Goal: Complete application form: Complete application form

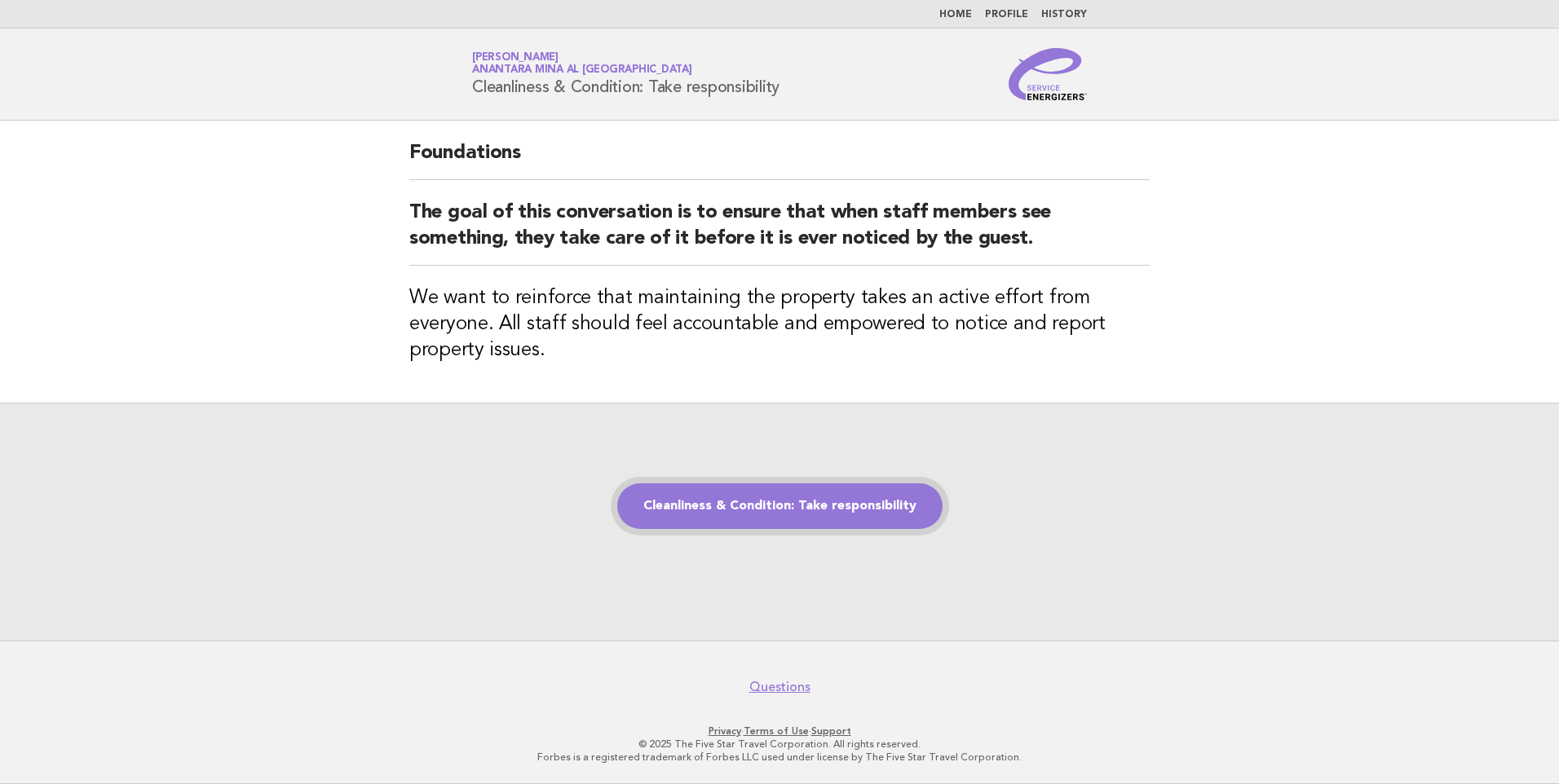
click at [833, 507] on link "Cleanliness & Condition: Take responsibility" at bounding box center [780, 506] width 326 height 45
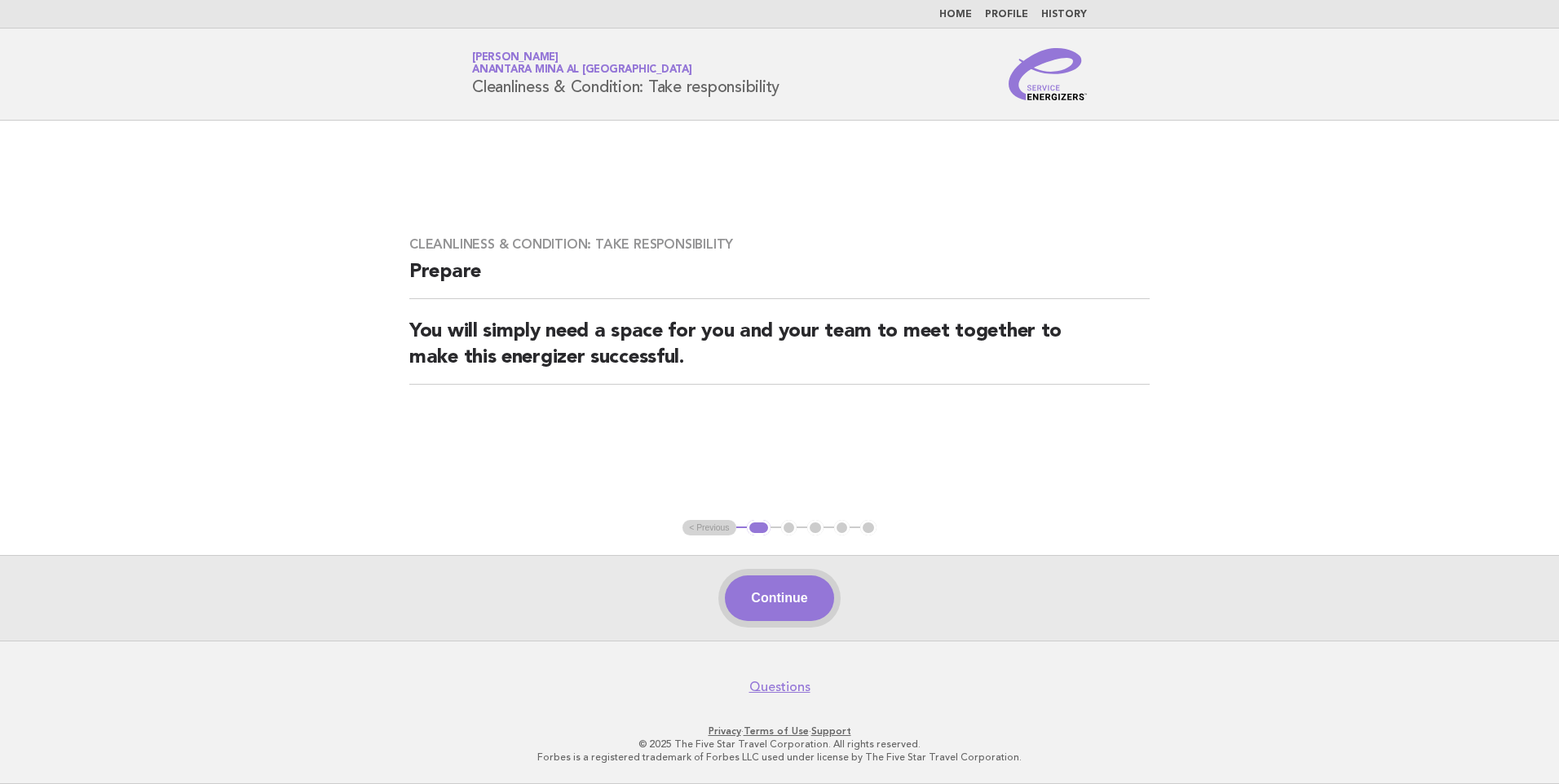
click at [809, 601] on button "Continue" at bounding box center [779, 597] width 109 height 45
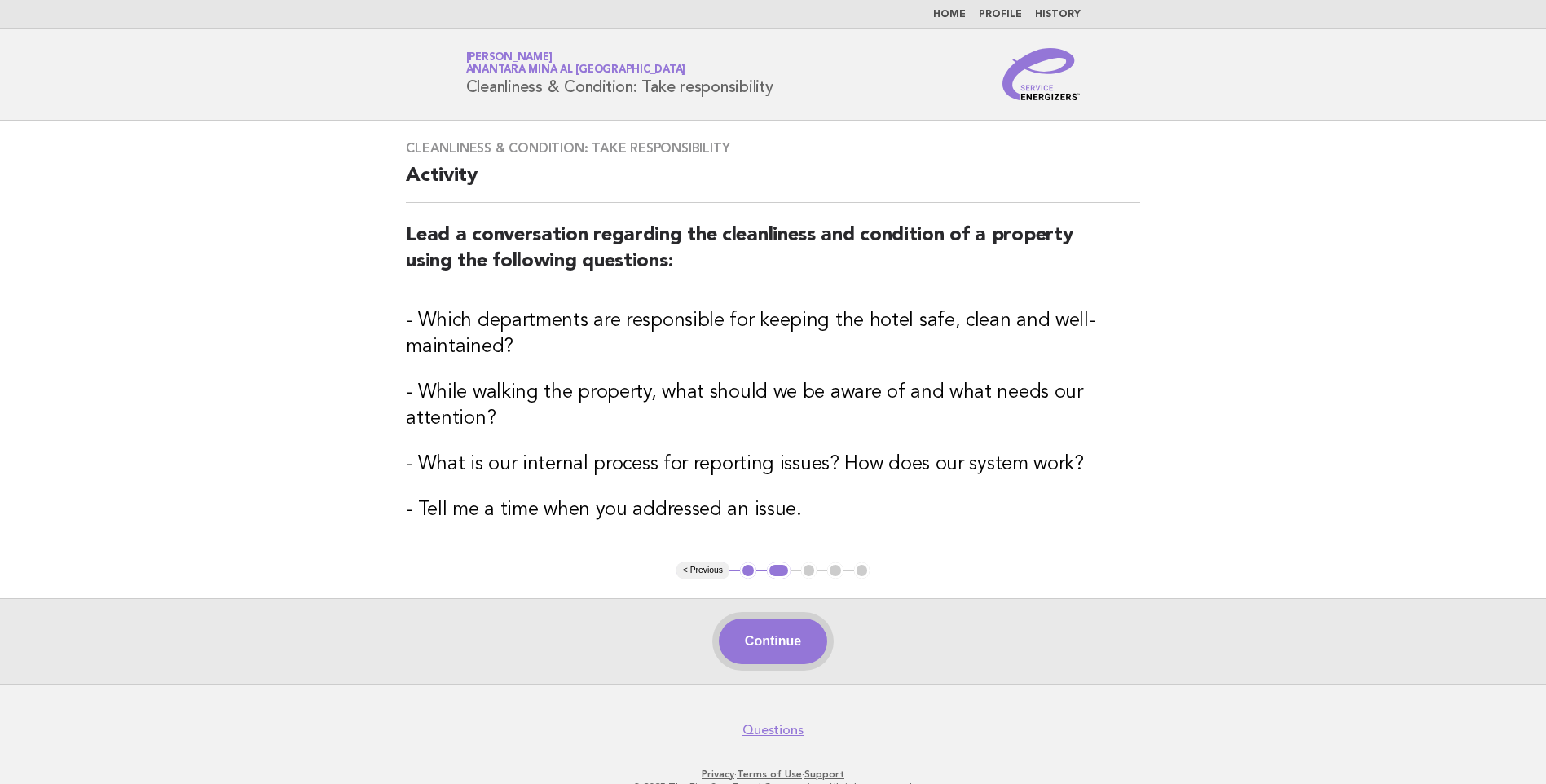
click at [774, 649] on button "Continue" at bounding box center [773, 640] width 109 height 45
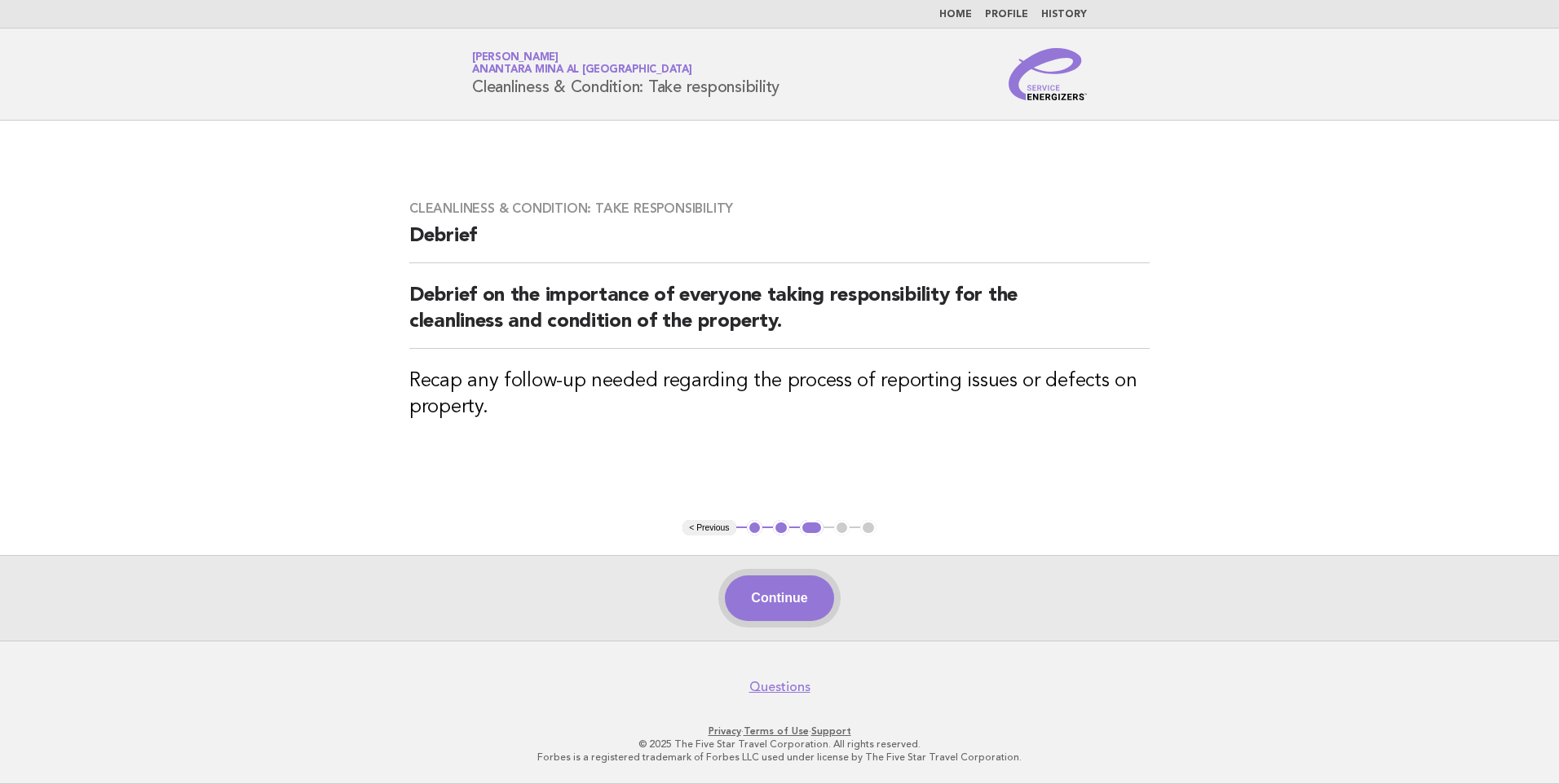
click at [806, 597] on button "Continue" at bounding box center [779, 597] width 109 height 45
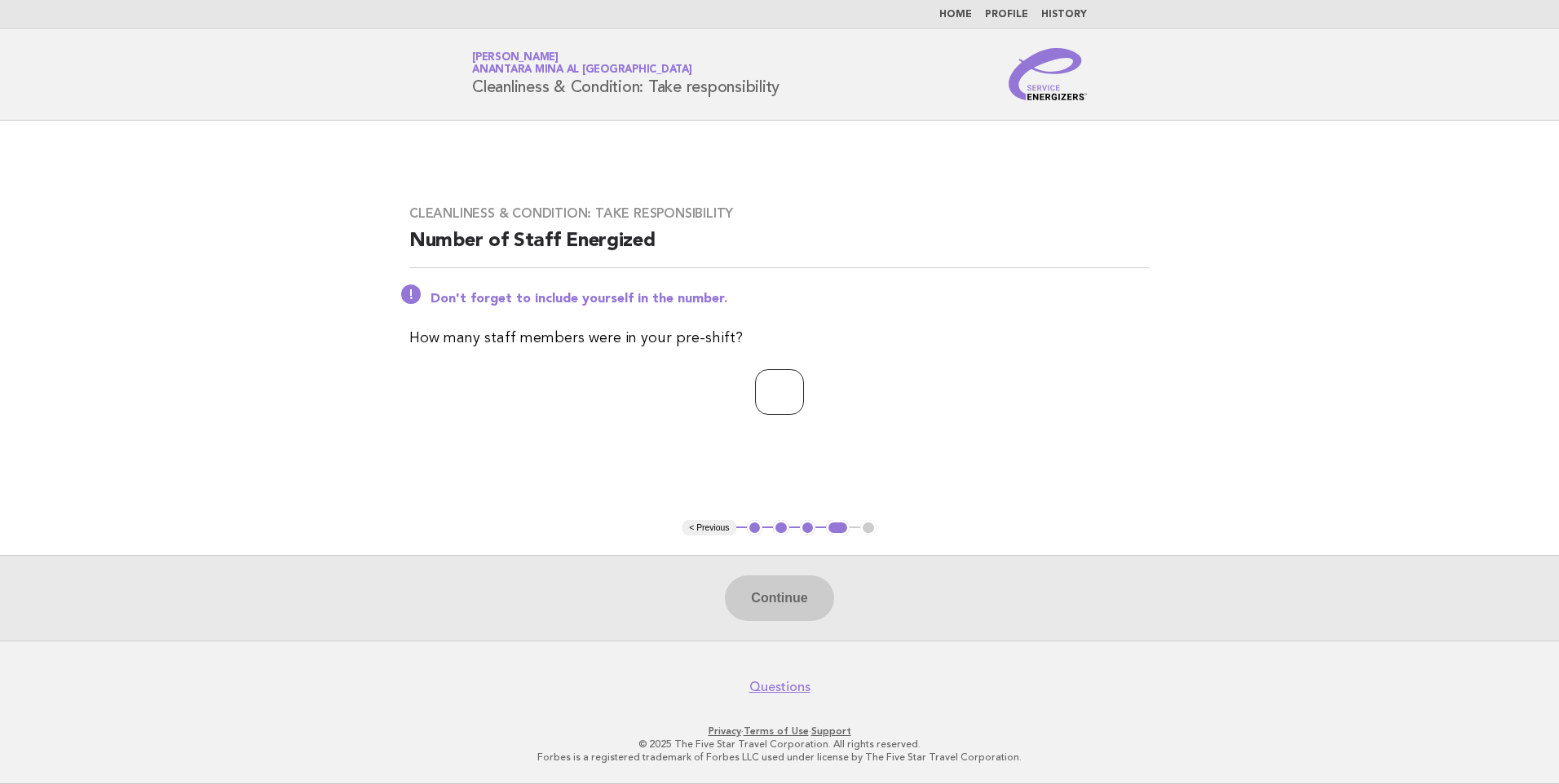
click at [761, 403] on input "number" at bounding box center [780, 391] width 49 height 45
type input "*"
click at [787, 596] on button "Continue" at bounding box center [779, 597] width 109 height 45
